Goal: Find specific page/section: Find specific page/section

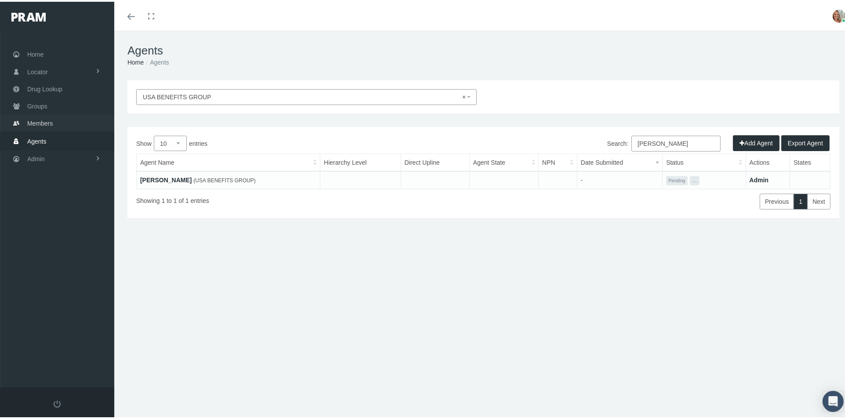
click at [77, 122] on link "Members" at bounding box center [57, 121] width 114 height 17
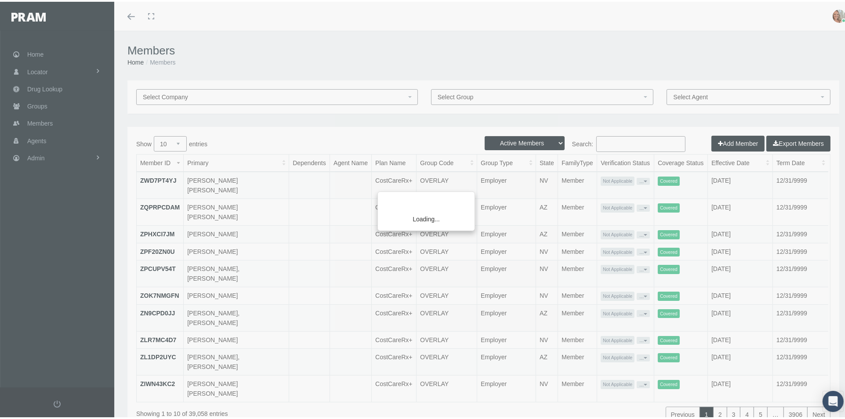
click at [597, 145] on div "Loading..." at bounding box center [422, 209] width 845 height 419
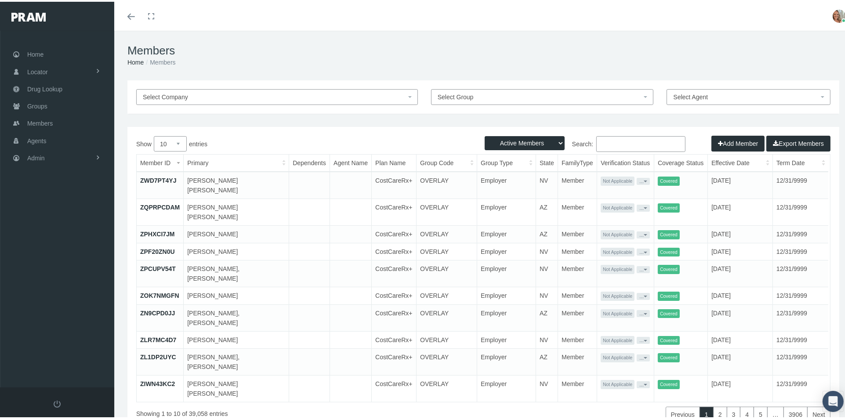
click at [598, 145] on input "Search:" at bounding box center [640, 142] width 89 height 16
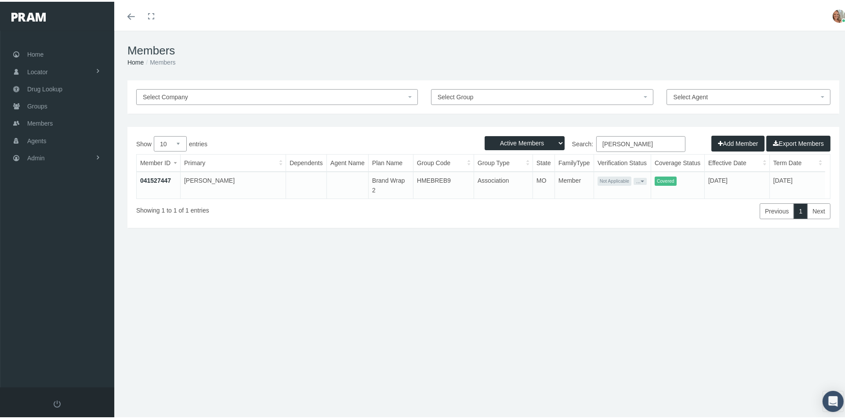
type input "mallory rush"
click at [162, 177] on link "041527447" at bounding box center [155, 178] width 31 height 7
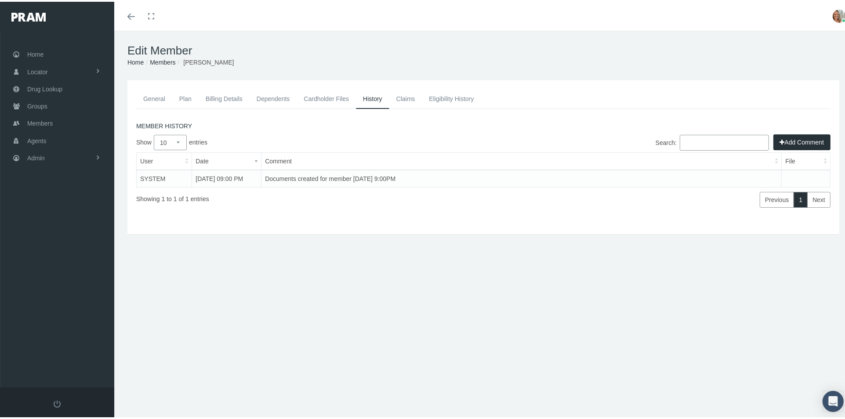
click at [337, 97] on link "Cardholder Files" at bounding box center [325, 96] width 59 height 19
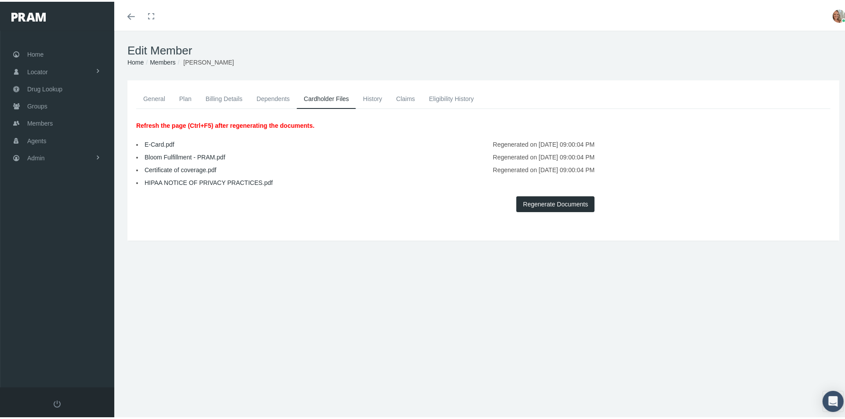
click at [149, 144] on link "E-Card.pdf" at bounding box center [159, 142] width 30 height 7
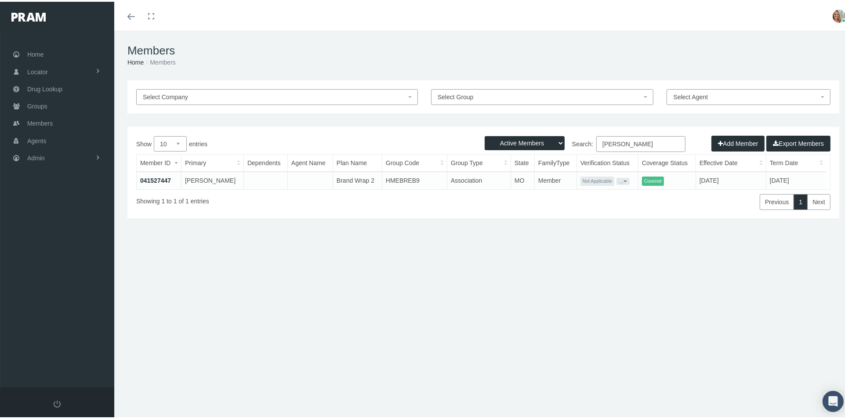
click at [657, 143] on input "mallory rush" at bounding box center [640, 142] width 89 height 16
type input "m"
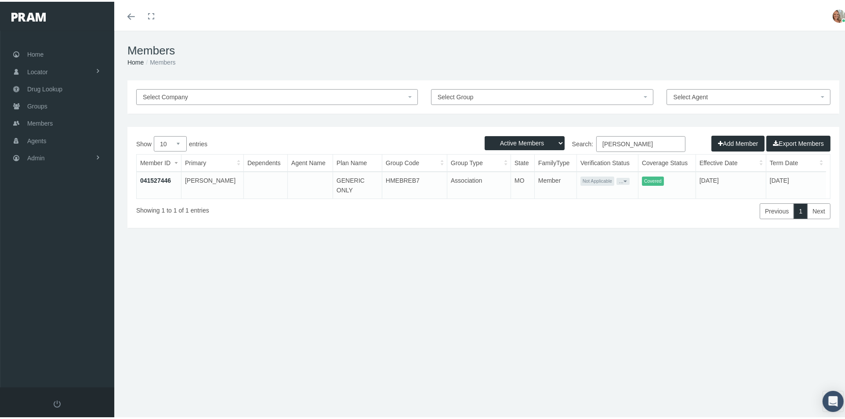
type input "elissa hatch"
click at [157, 177] on link "041527446" at bounding box center [155, 178] width 31 height 7
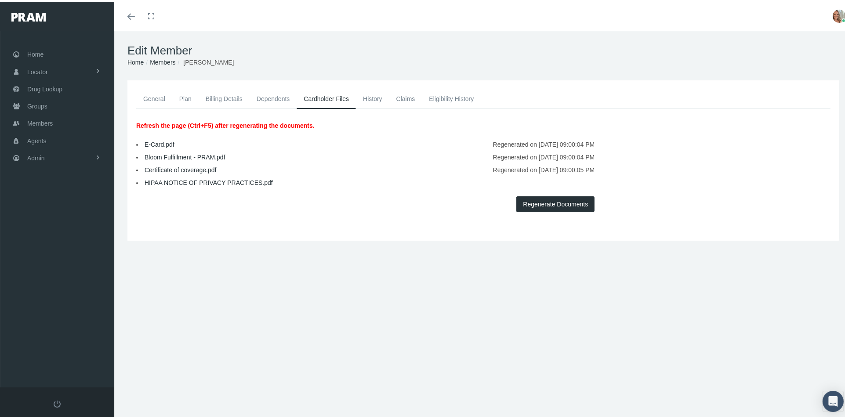
click at [155, 143] on link "E-Card.pdf" at bounding box center [159, 142] width 30 height 7
click at [49, 153] on link "Admin" at bounding box center [57, 156] width 114 height 17
click at [61, 281] on span "Company Plans" at bounding box center [57, 288] width 43 height 15
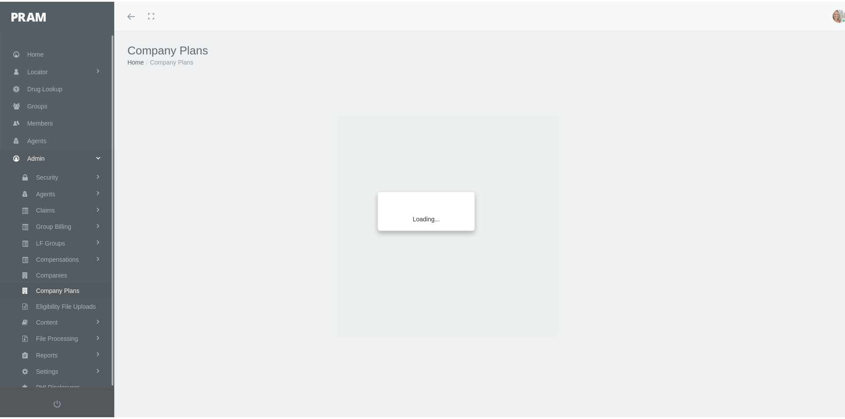
scroll to position [3, 0]
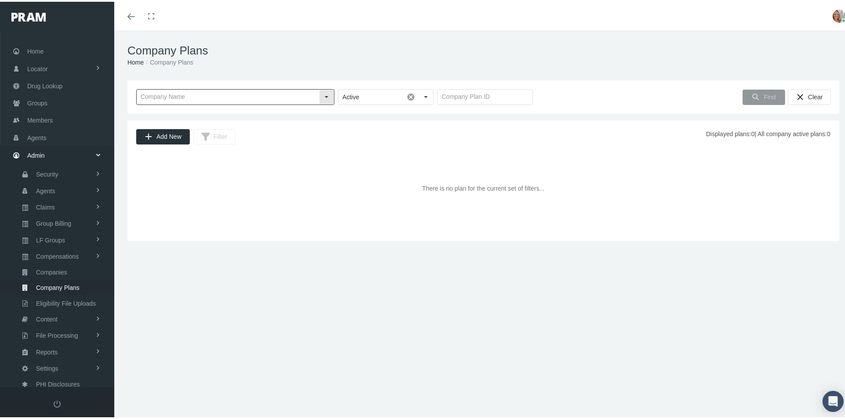
click at [267, 99] on input "text" at bounding box center [228, 95] width 182 height 15
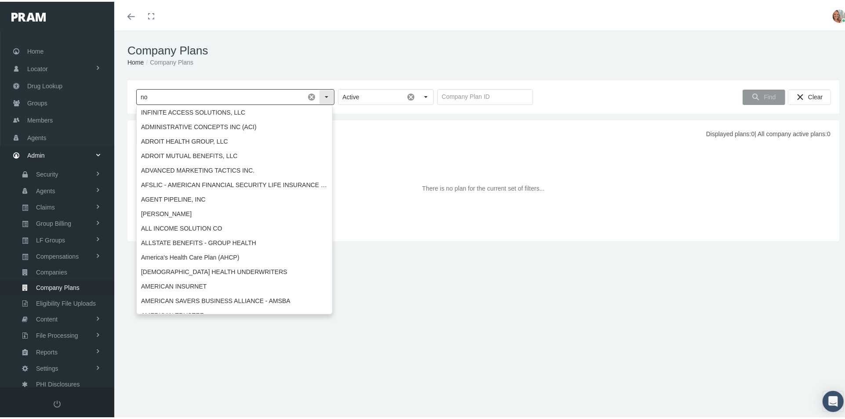
type input "n"
drag, startPoint x: 347, startPoint y: 146, endPoint x: 356, endPoint y: 153, distance: 11.3
click at [349, 146] on div "There is no plan for the current set of filters..." at bounding box center [483, 187] width 694 height 88
